Goal: Task Accomplishment & Management: Complete application form

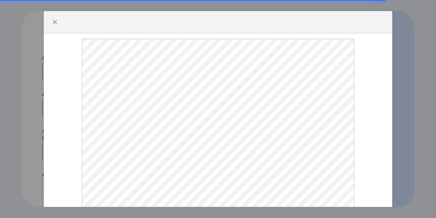
select select
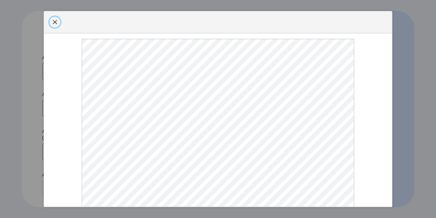
click at [57, 25] on span "button" at bounding box center [54, 21] width 5 height 5
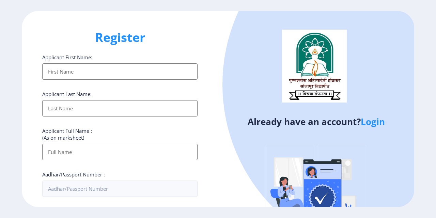
click at [85, 71] on input "Applicant First Name:" at bounding box center [119, 71] width 155 height 16
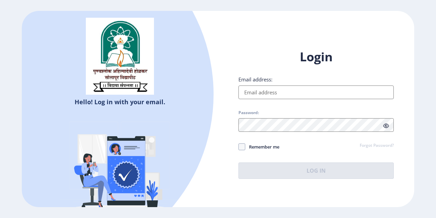
click at [292, 93] on input "Email address:" at bounding box center [315, 92] width 155 height 14
type input "[PERSON_NAME][EMAIL_ADDRESS][DOMAIN_NAME]"
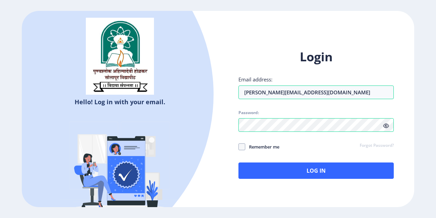
click at [273, 146] on span "Remember me" at bounding box center [262, 147] width 34 height 8
click at [239, 147] on input "Remember me" at bounding box center [238, 147] width 0 height 0
checkbox input "true"
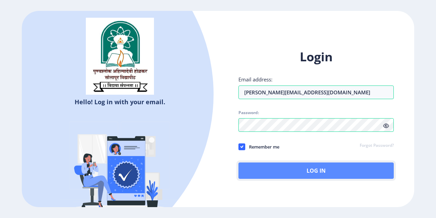
click at [273, 167] on button "Log In" at bounding box center [315, 170] width 155 height 16
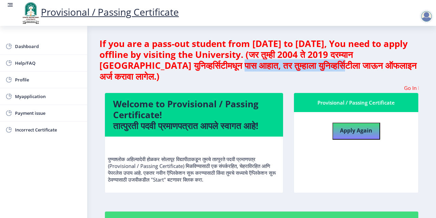
drag, startPoint x: 157, startPoint y: 67, endPoint x: 269, endPoint y: 67, distance: 112.0
click at [269, 67] on h4 "If you are a pass-out student from 2004 to 2019, You need to apply offline by v…" at bounding box center [261, 60] width 324 height 44
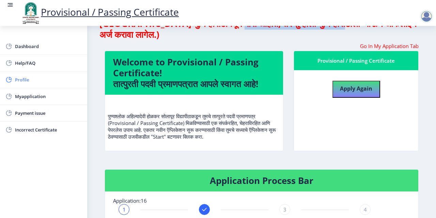
scroll to position [20, 0]
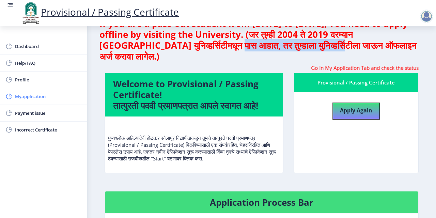
click at [35, 97] on span "Myapplication" at bounding box center [48, 96] width 67 height 8
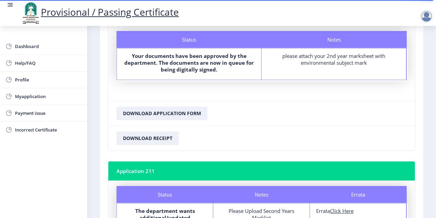
scroll to position [228, 0]
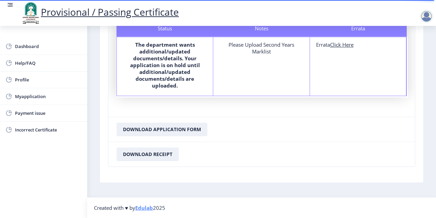
click at [345, 45] on u "Click Here" at bounding box center [341, 44] width 23 height 7
select select
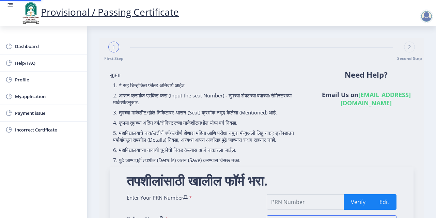
type input "2006032500242944"
type input "Sangola College"
type input "Bachelor of Science-ECS (Entire Computer Science)"
type input "To get final degree certificate."
type input "40105"
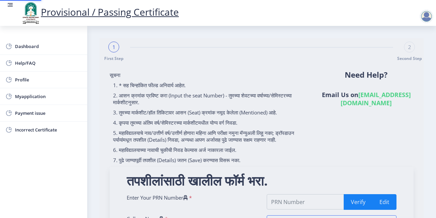
select select "HIGHER SECOND CLASS"
select select "Regular"
select select "None"
select select "2011"
select select "March"
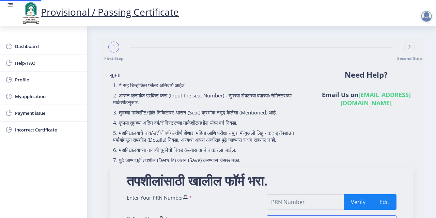
select select "Yearly"
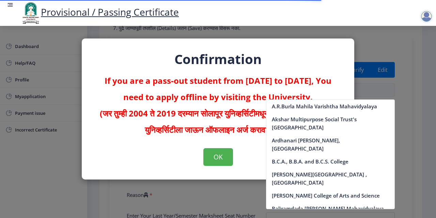
click at [225, 117] on strong "(जर तुम्ही 2004 ते 2019 दरम्यान सोलापूर युनिव्हर्सिटीमधून पास आहात, तर तुम्हाला…" at bounding box center [218, 122] width 237 height 28
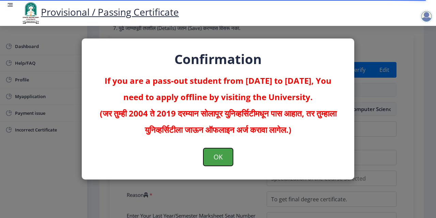
click at [216, 162] on button "OK" at bounding box center [218, 157] width 30 height 18
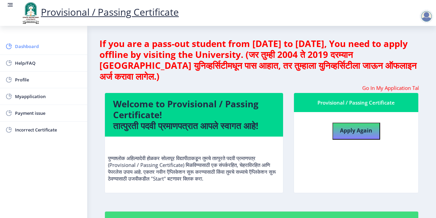
click at [35, 49] on span "Dashboard" at bounding box center [48, 46] width 67 height 8
click at [27, 64] on span "Help/FAQ" at bounding box center [48, 63] width 67 height 8
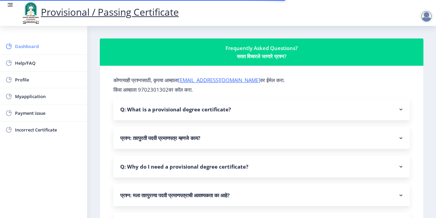
click at [25, 51] on link "Dashboard" at bounding box center [43, 46] width 87 height 16
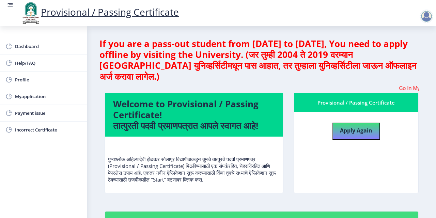
click at [433, 17] on div at bounding box center [427, 17] width 16 height 14
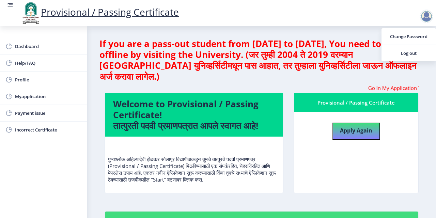
click at [432, 17] on div at bounding box center [426, 17] width 14 height 14
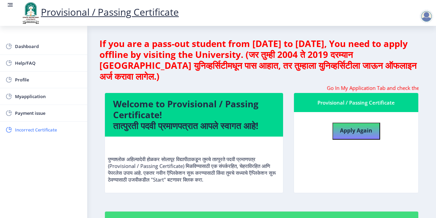
click at [40, 131] on span "Incorrect Certificate" at bounding box center [48, 130] width 67 height 8
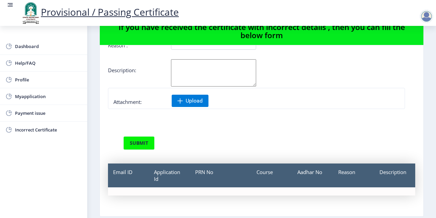
scroll to position [54, 0]
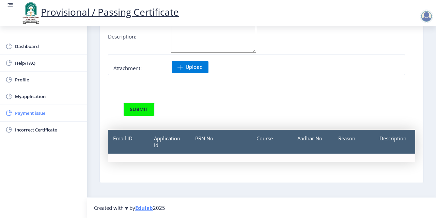
click at [42, 113] on span "Payment issue" at bounding box center [48, 113] width 67 height 8
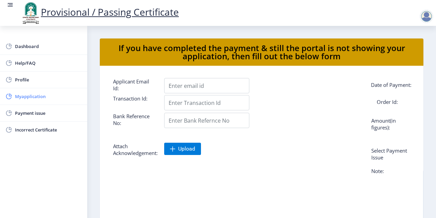
click at [36, 98] on span "Myapplication" at bounding box center [48, 96] width 67 height 8
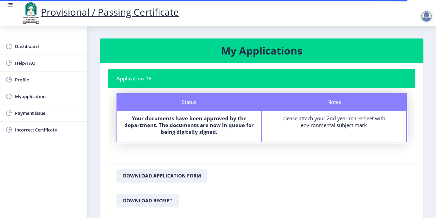
click at [149, 79] on nb-card-header "Application 16" at bounding box center [261, 78] width 306 height 19
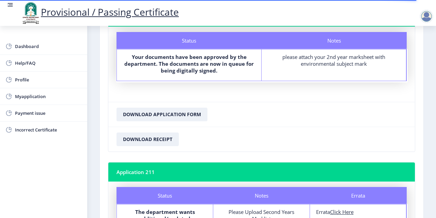
scroll to position [162, 0]
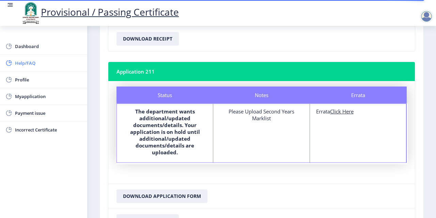
click at [30, 65] on span "Help/FAQ" at bounding box center [48, 63] width 67 height 8
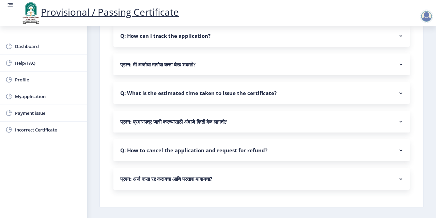
scroll to position [613, 0]
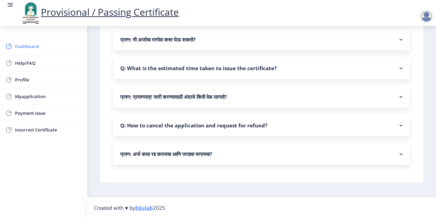
click at [32, 44] on span "Dashboard" at bounding box center [48, 46] width 67 height 8
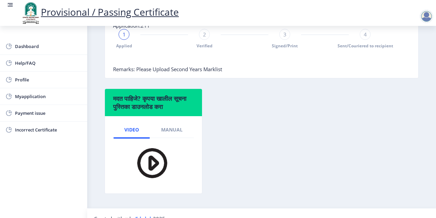
click at [190, 116] on nb-card-body "Video Manual" at bounding box center [153, 154] width 97 height 77
click at [179, 127] on span "Manual" at bounding box center [171, 129] width 21 height 5
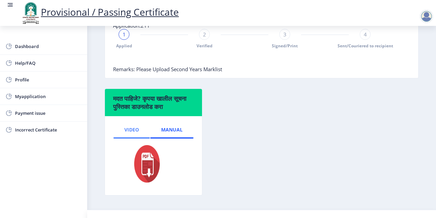
click at [120, 121] on link "Video" at bounding box center [131, 129] width 36 height 16
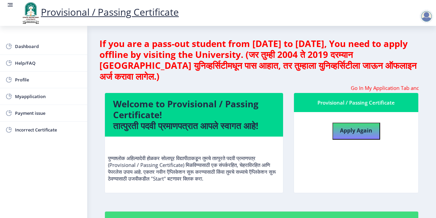
drag, startPoint x: 194, startPoint y: 154, endPoint x: 241, endPoint y: 168, distance: 48.9
click at [241, 168] on p "पुण्यश्लोक अहिल्यादेवी होळकर सोलापूर विद्यापीठाकडून तुमचे तात्पुरते पदवी प्रमाण…" at bounding box center [194, 161] width 172 height 41
click at [354, 127] on b "Apply Again" at bounding box center [356, 130] width 32 height 7
select select
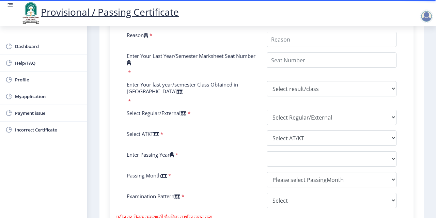
scroll to position [304, 0]
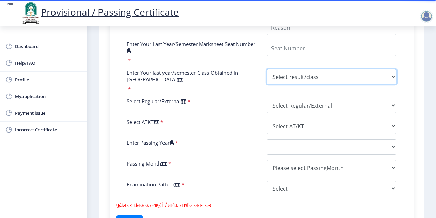
click at [305, 84] on select "Select result/class DISTINCTION FIRST CLASS HIGHER SECOND CLASS SECOND CLASS PA…" at bounding box center [331, 76] width 130 height 15
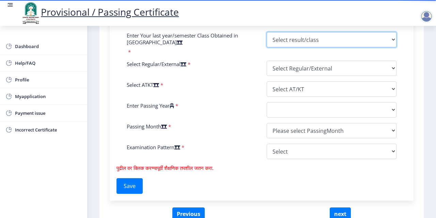
scroll to position [341, 0]
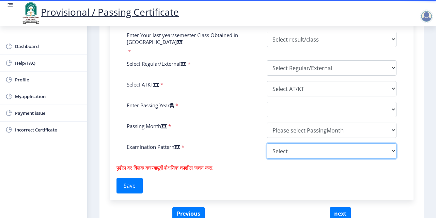
click at [311, 146] on div "Enter Your PRN Number * Verify Edit College Name * Course Name * Enter Name as …" at bounding box center [261, 8] width 280 height 311
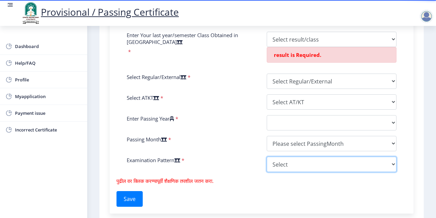
select select "Yearly"
click at [266, 157] on select "Select Yearly Semester" at bounding box center [331, 164] width 130 height 15
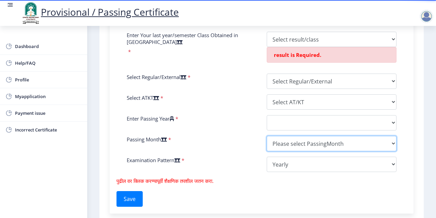
click at [296, 143] on select "Please select PassingMonth (01) January (02) February (03) March (04) April (05…" at bounding box center [331, 143] width 130 height 15
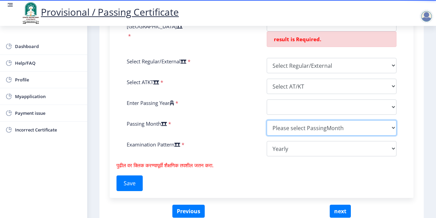
scroll to position [359, 0]
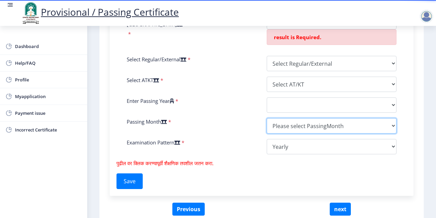
click at [319, 123] on select "Please select PassingMonth (01) January (02) February (03) March (04) April (05…" at bounding box center [331, 125] width 130 height 15
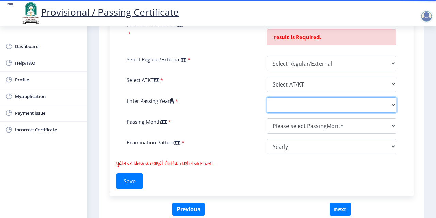
click at [294, 99] on select "2025 2024 2023 2022 2021 2020 2019 2018 2017 2016 2015 2014 2013 2012 2011 2010…" at bounding box center [331, 104] width 130 height 15
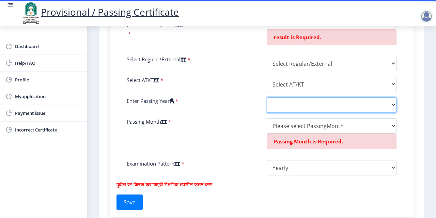
select select "2011"
click at [266, 97] on select "2025 2024 2023 2022 2021 2020 2019 2018 2017 2016 2015 2014 2013 2012 2011 2010…" at bounding box center [331, 104] width 130 height 15
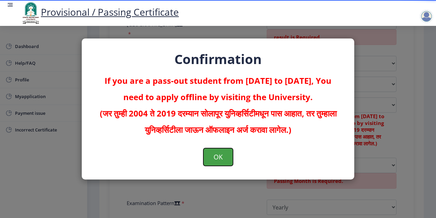
click at [221, 158] on button "OK" at bounding box center [218, 157] width 30 height 18
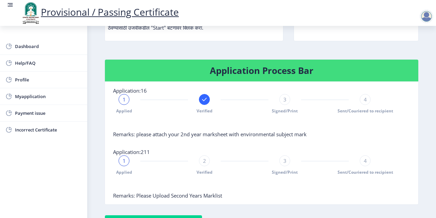
scroll to position [278, 0]
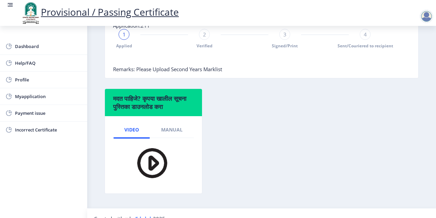
click at [430, 21] on div at bounding box center [426, 17] width 14 height 14
click at [14, 37] on div "Dashboard Help/FAQ Profile Myapplication Payment issue Incorrect Certificate" at bounding box center [43, 122] width 87 height 192
click at [16, 38] on link "Dashboard" at bounding box center [43, 46] width 87 height 16
click at [20, 42] on span "Dashboard" at bounding box center [48, 46] width 67 height 8
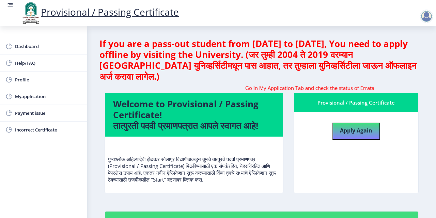
click at [259, 56] on h4 "If you are a pass-out student from 2004 to 2019, You need to apply offline by v…" at bounding box center [261, 60] width 324 height 44
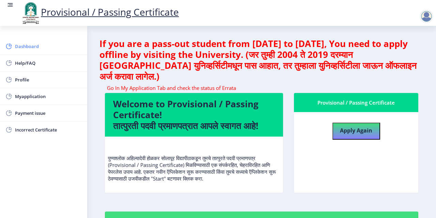
click at [39, 47] on span "Dashboard" at bounding box center [48, 46] width 67 height 8
click at [429, 16] on div at bounding box center [426, 17] width 14 height 14
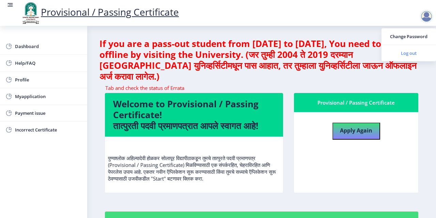
click at [414, 54] on span "Log out" at bounding box center [409, 53] width 44 height 8
